Goal: Transaction & Acquisition: Obtain resource

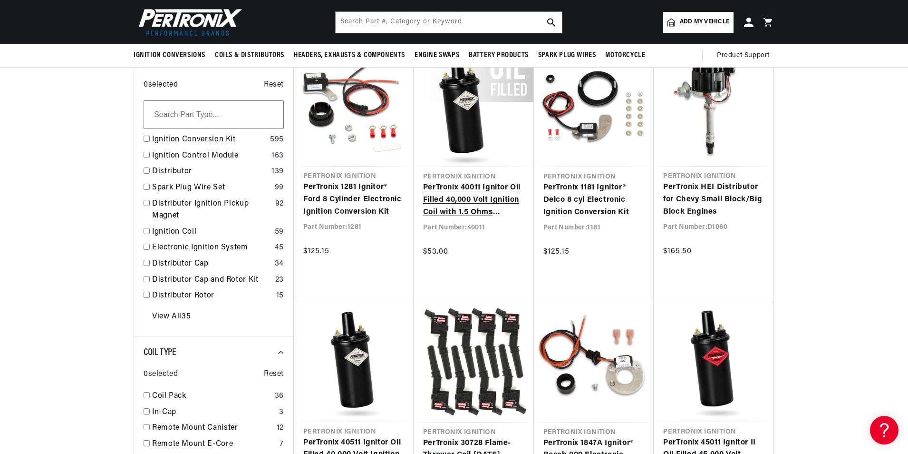
scroll to position [0, 594]
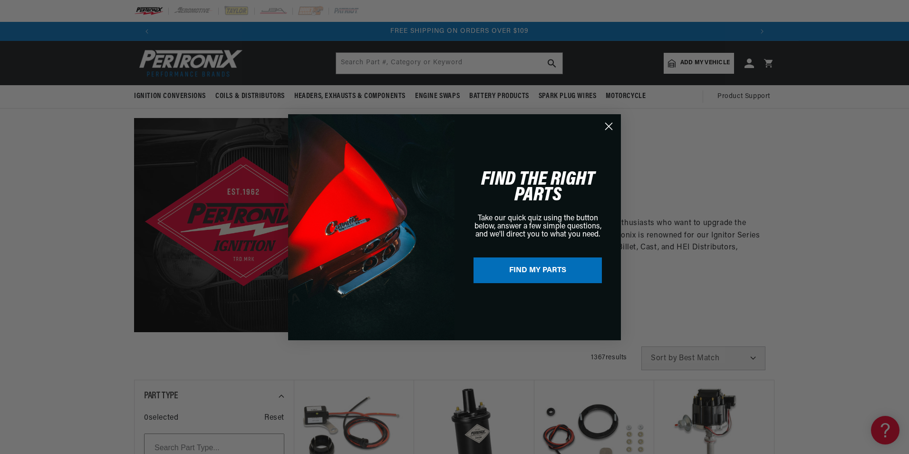
click at [611, 126] on circle "Close dialog" at bounding box center [609, 126] width 16 height 16
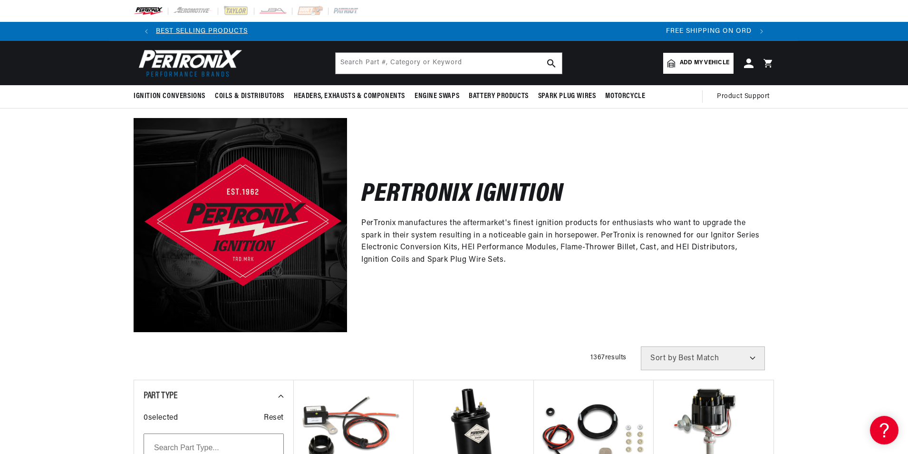
scroll to position [0, 274]
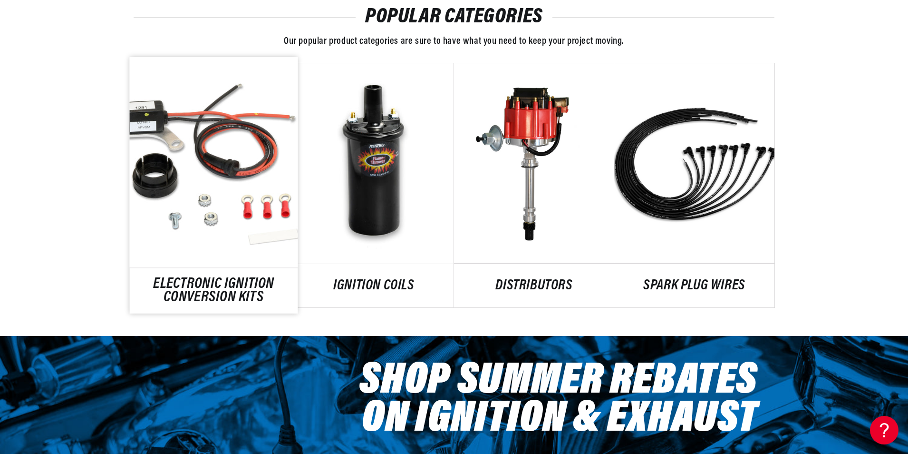
scroll to position [571, 0]
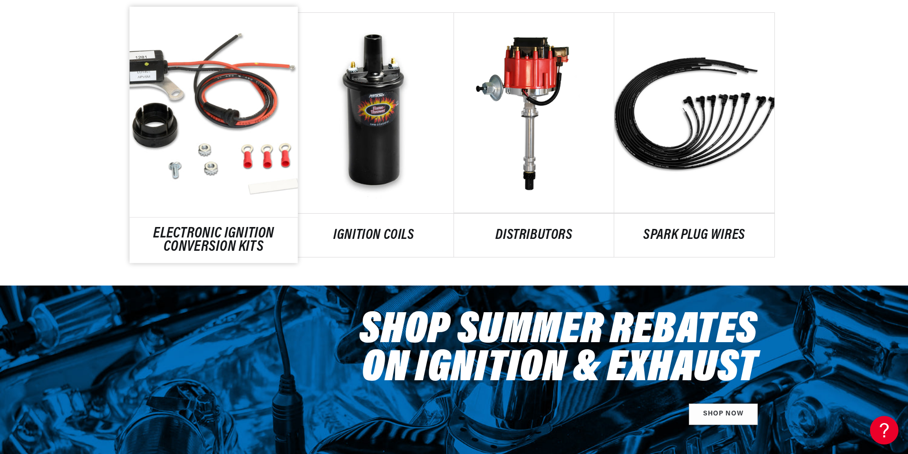
click at [230, 228] on link "ELECTRONIC IGNITION CONVERSION KITS" at bounding box center [214, 241] width 168 height 26
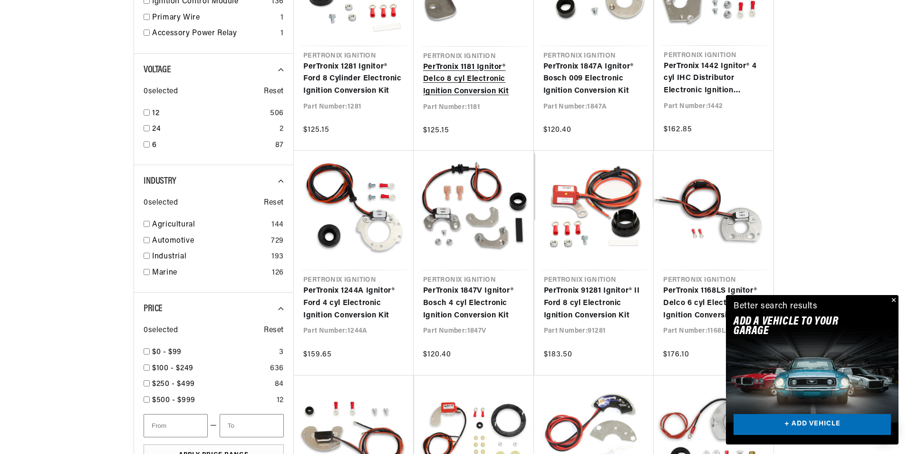
scroll to position [333, 0]
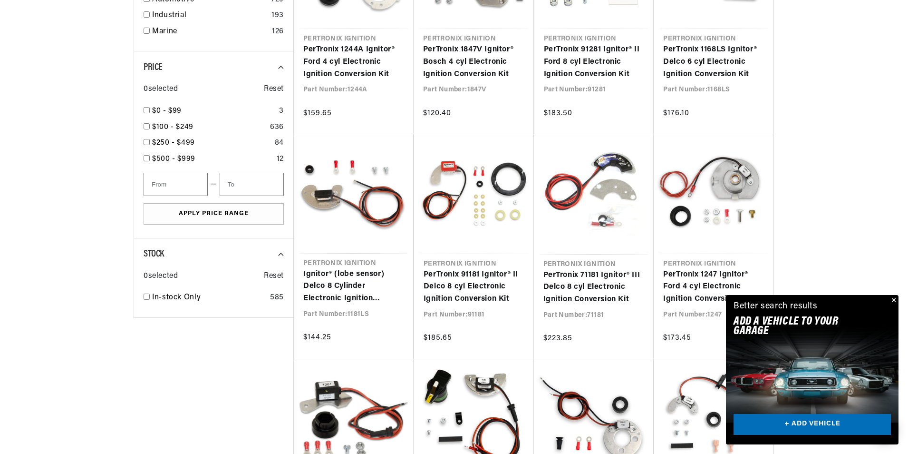
scroll to position [571, 0]
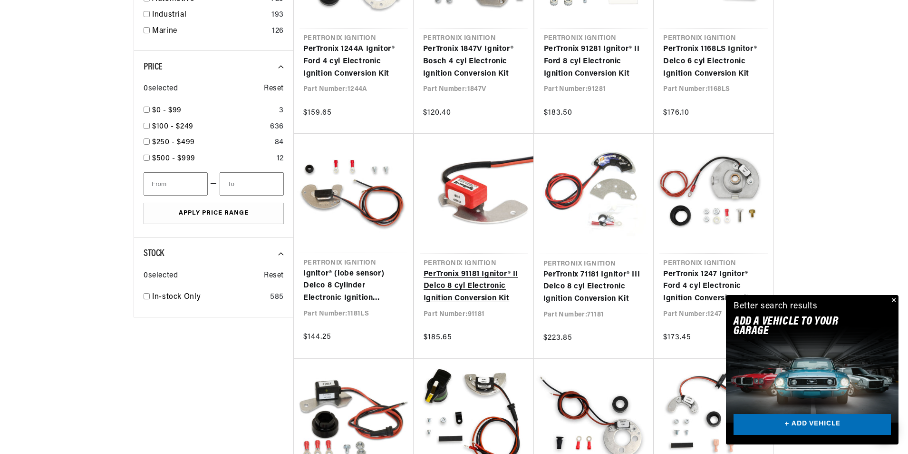
click at [434, 294] on link "PerTronix 91181 Ignitor® II Delco 8 cyl Electronic Ignition Conversion Kit" at bounding box center [474, 286] width 101 height 37
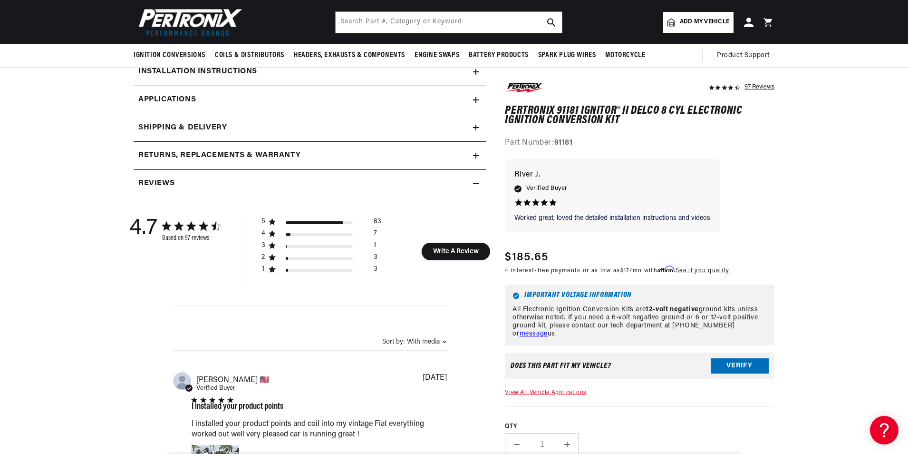
scroll to position [428, 0]
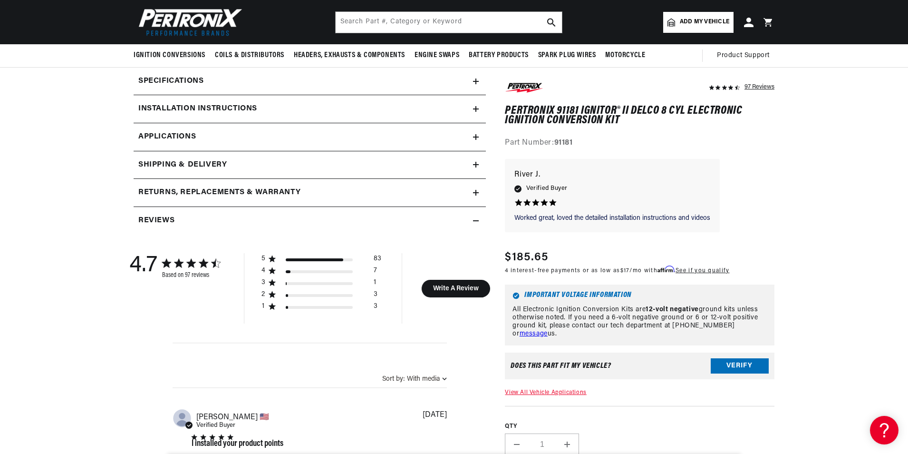
click at [239, 107] on h2 "Installation instructions" at bounding box center [197, 109] width 119 height 12
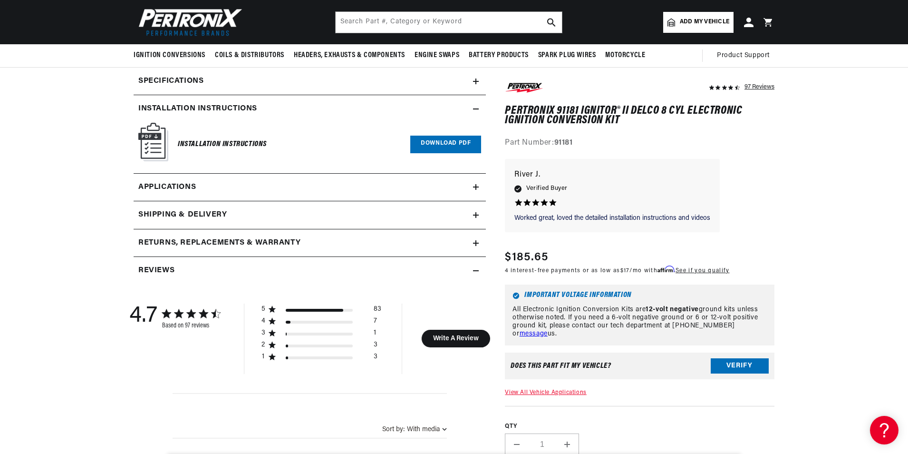
scroll to position [0, 594]
click at [444, 141] on link "Download PDF" at bounding box center [445, 145] width 71 height 18
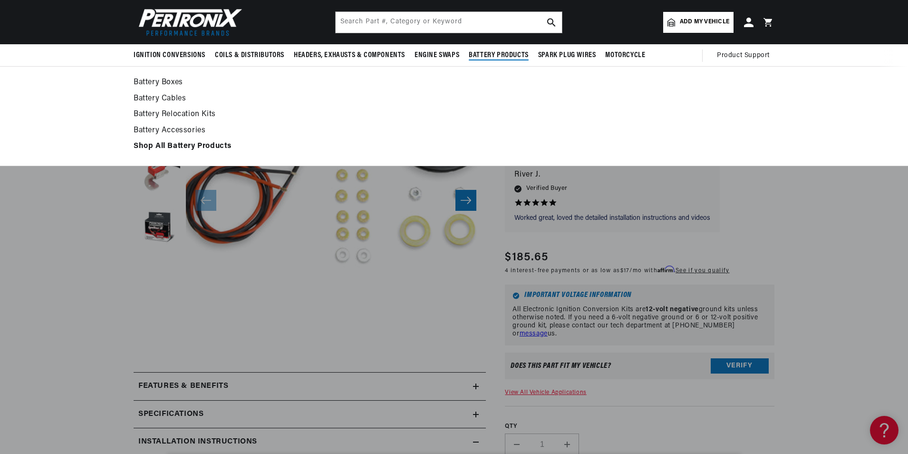
scroll to position [0, 0]
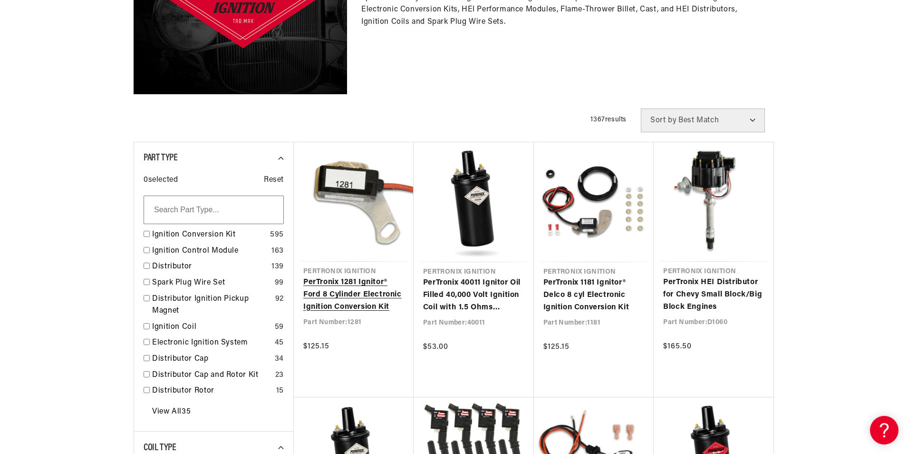
scroll to position [0, 594]
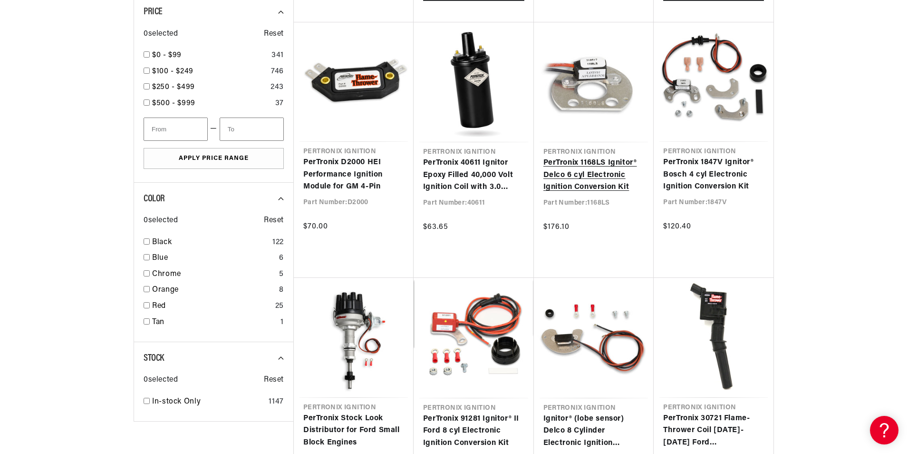
scroll to position [0, 1188]
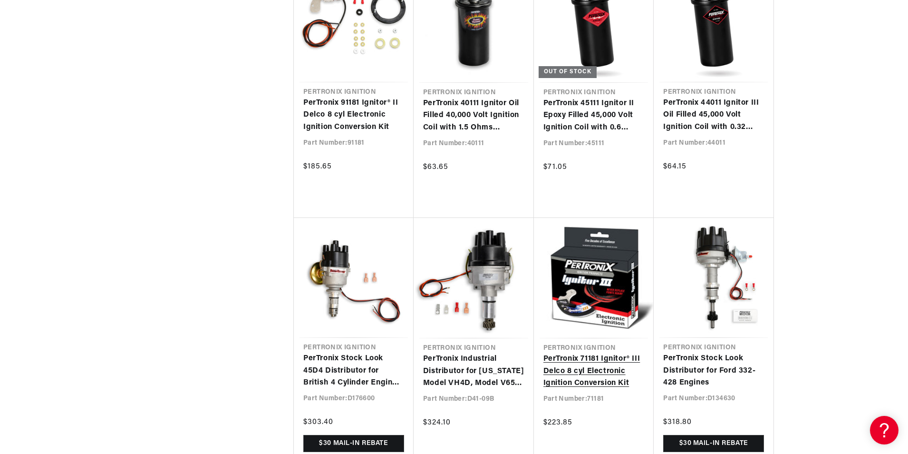
scroll to position [2140, 0]
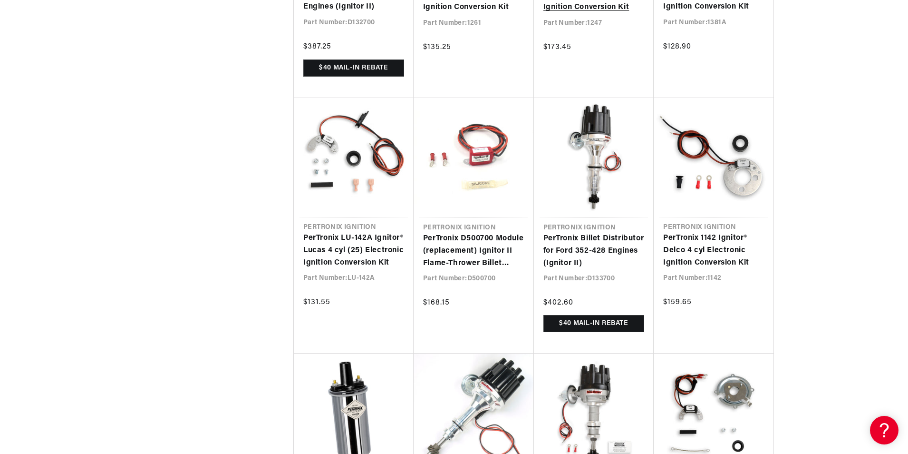
scroll to position [2615, 0]
